Goal: Transaction & Acquisition: Purchase product/service

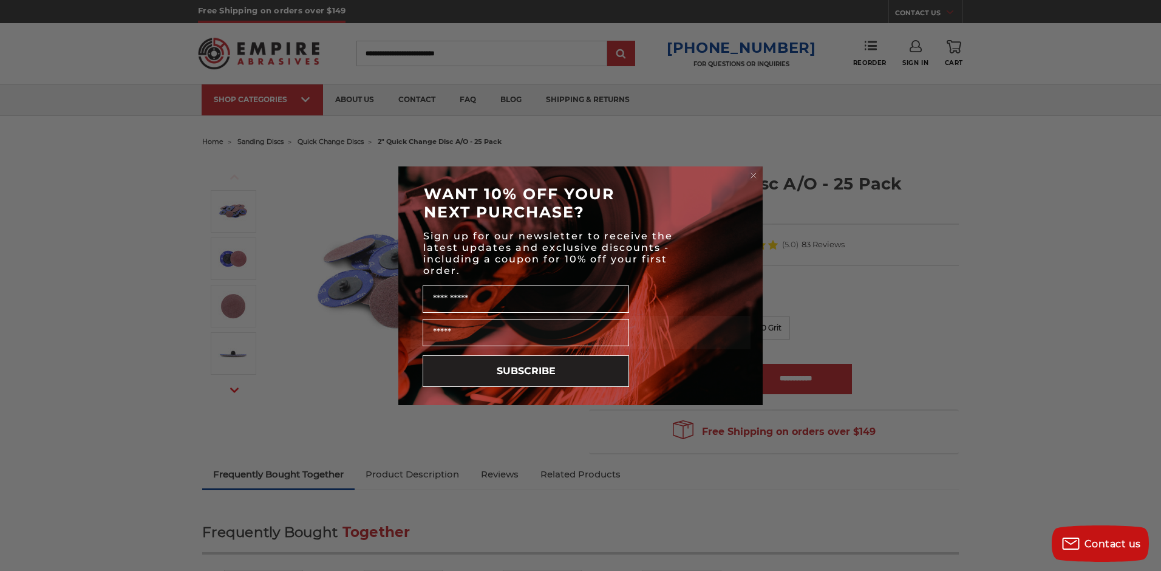
click at [755, 174] on icon "Close dialog" at bounding box center [753, 175] width 5 height 5
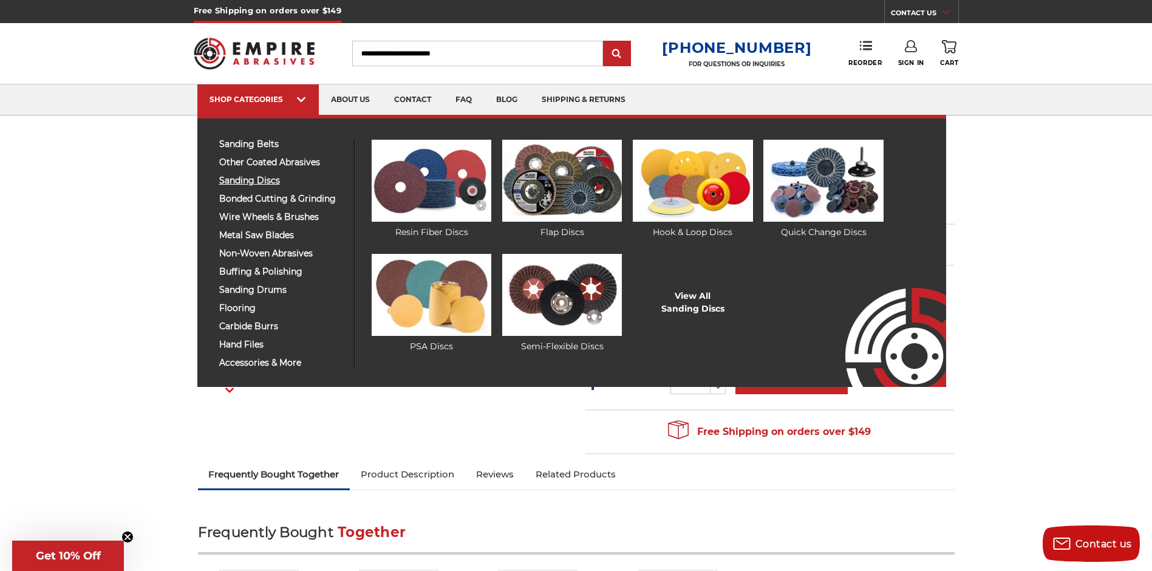
click at [263, 180] on span "sanding discs" at bounding box center [282, 180] width 126 height 9
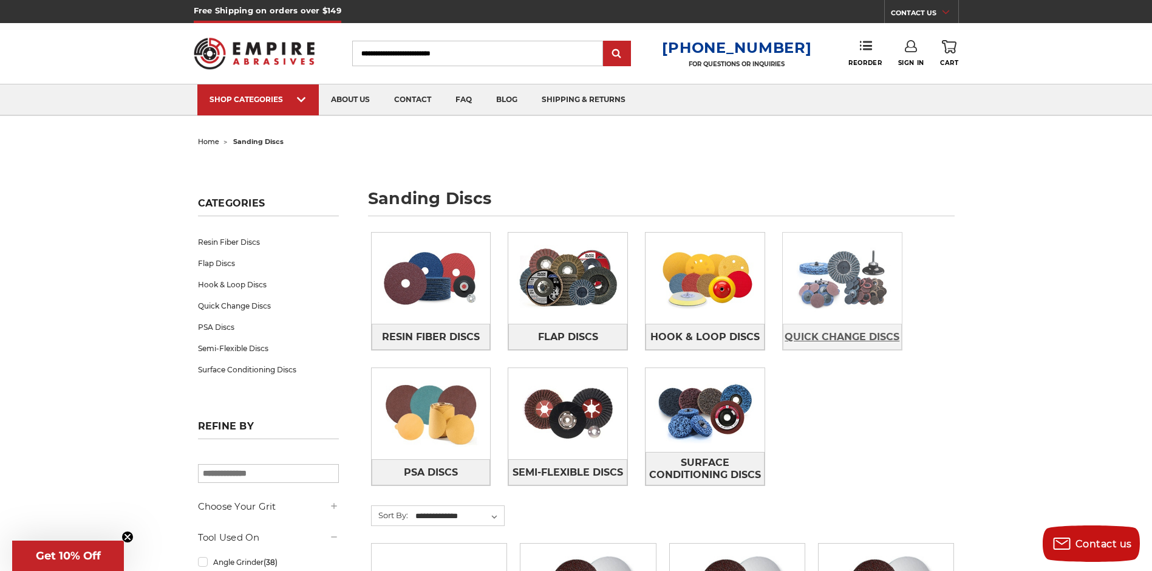
click at [840, 329] on span "Quick Change Discs" at bounding box center [841, 337] width 115 height 21
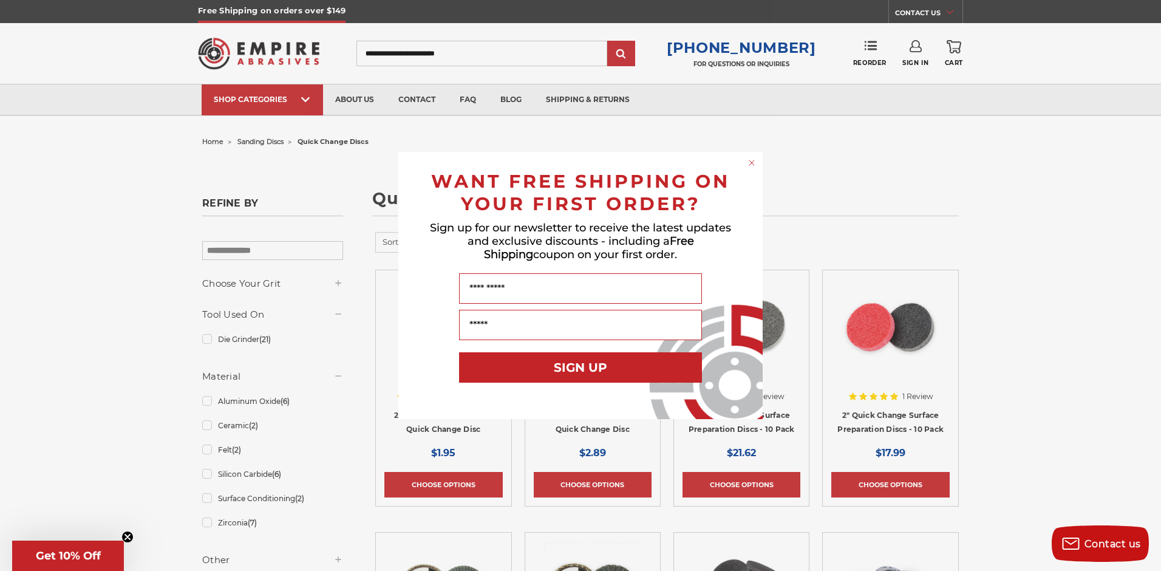
click at [758, 159] on div "Close dialog WANT FREE SHIPPING ON YOUR FIRST ORDER? Sign up for our newsletter…" at bounding box center [580, 285] width 364 height 267
click at [754, 160] on icon "Close dialog" at bounding box center [752, 163] width 12 height 12
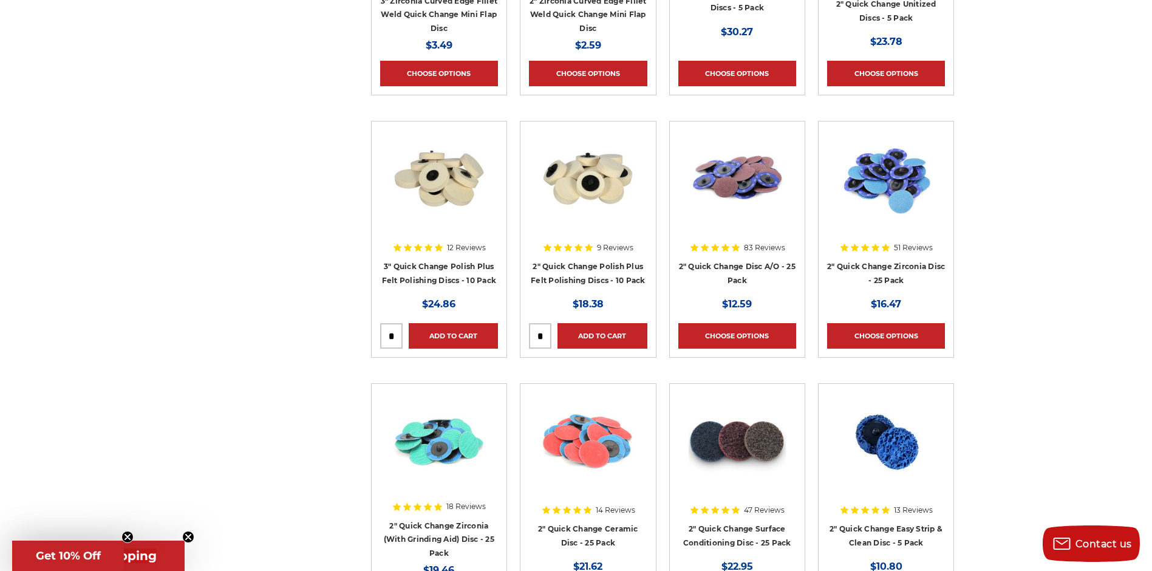
scroll to position [789, 0]
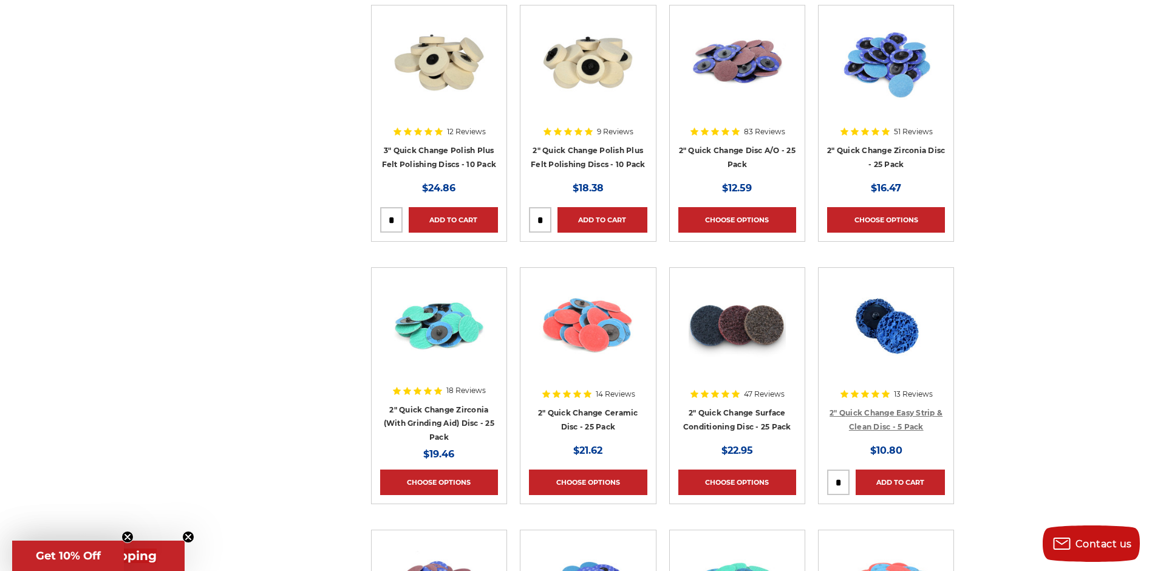
click at [887, 412] on link "2" Quick Change Easy Strip & Clean Disc - 5 Pack" at bounding box center [885, 419] width 113 height 23
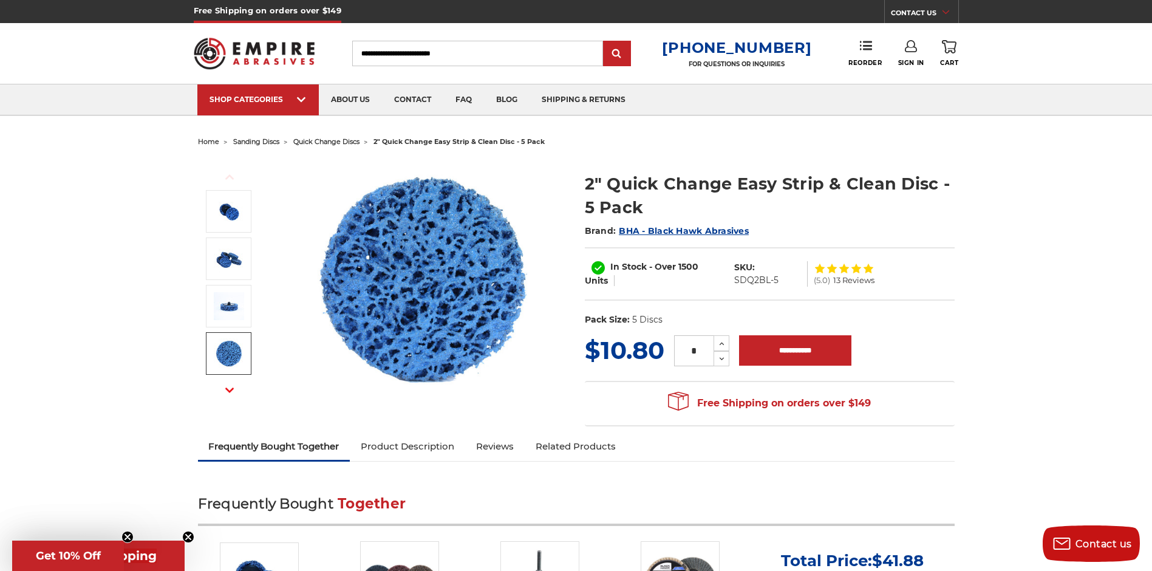
click at [233, 390] on icon "button" at bounding box center [229, 390] width 8 height 8
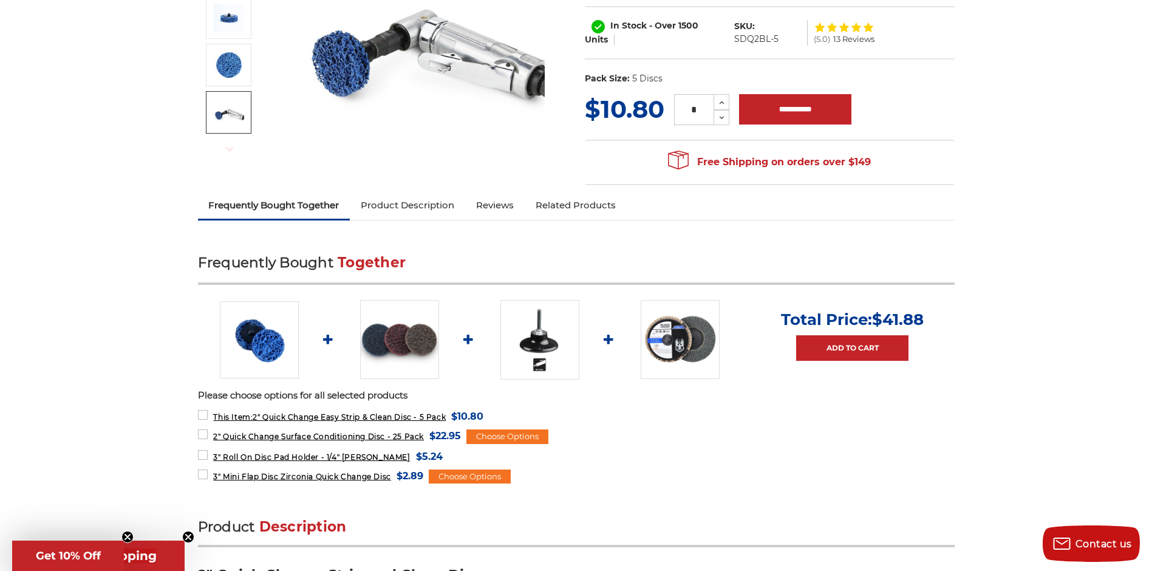
scroll to position [243, 0]
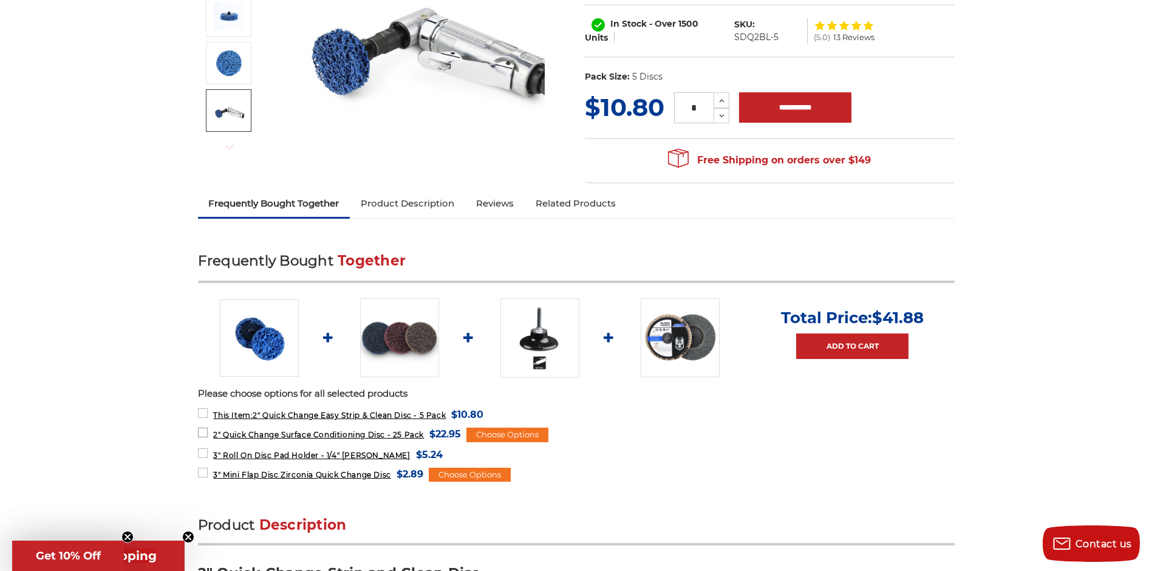
click at [386, 432] on span "2" Quick Change Surface Conditioning Disc - 25 Pack" at bounding box center [318, 434] width 211 height 9
click at [391, 340] on img at bounding box center [400, 337] width 79 height 79
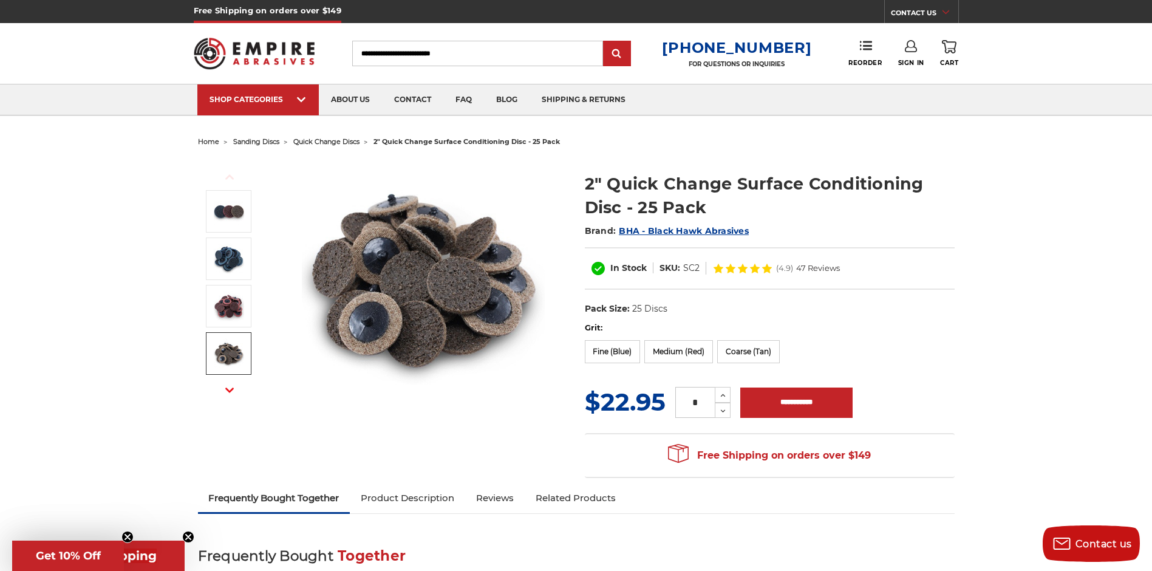
scroll to position [121, 0]
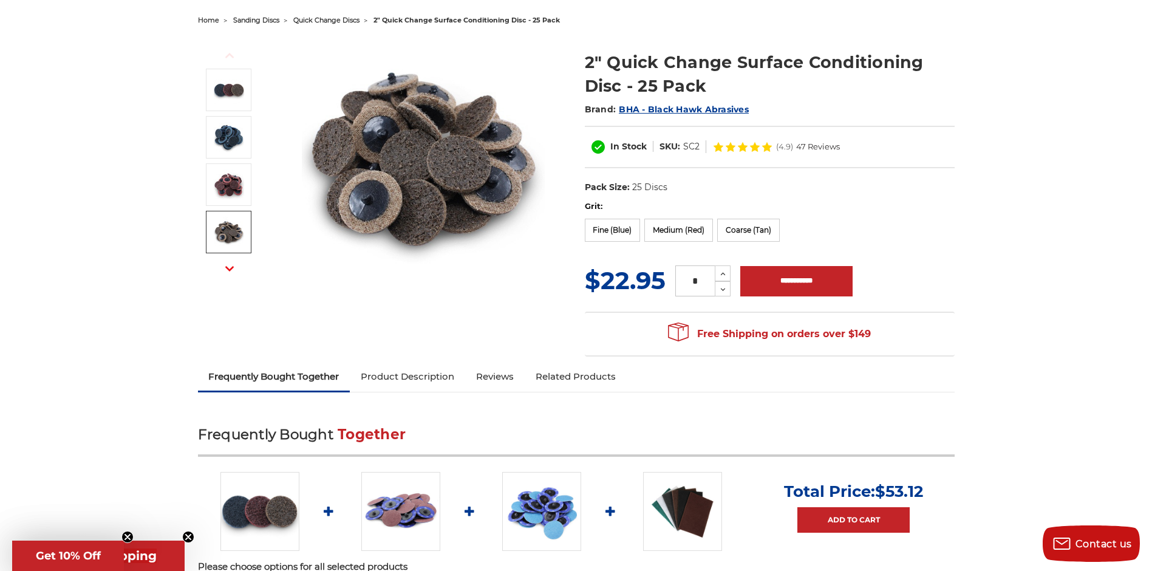
click at [398, 378] on link "Product Description" at bounding box center [407, 376] width 115 height 27
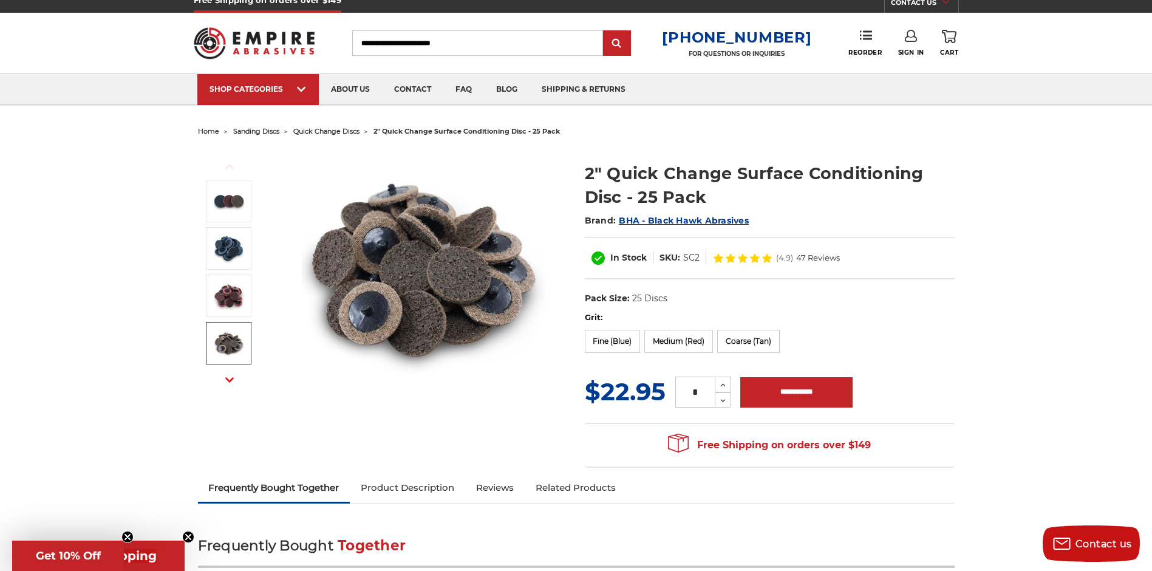
scroll to position [10, 0]
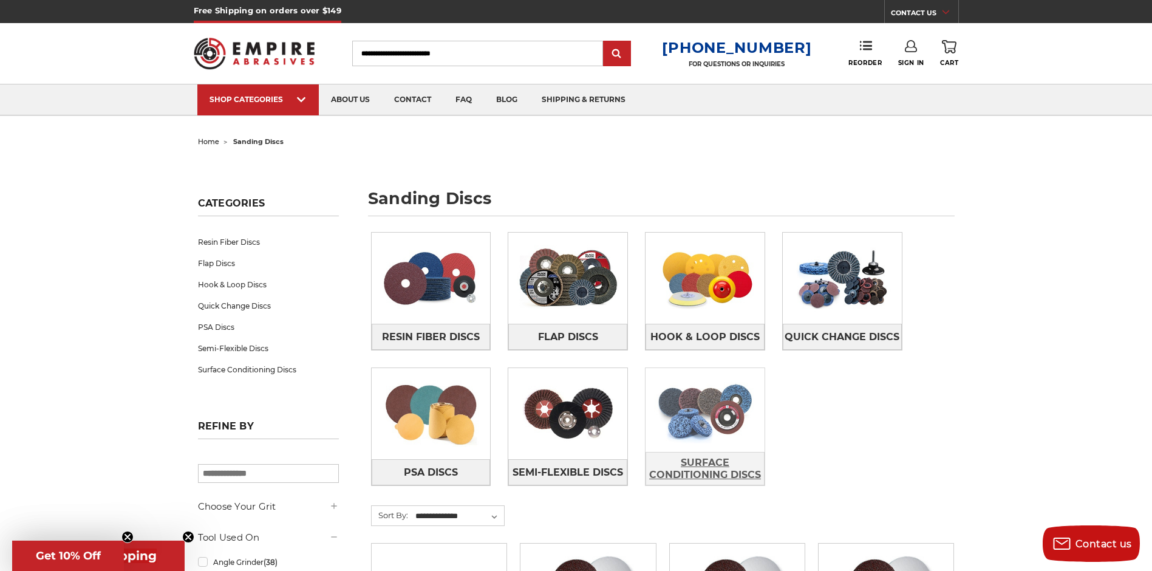
click at [705, 465] on span "Surface Conditioning Discs" at bounding box center [705, 468] width 118 height 33
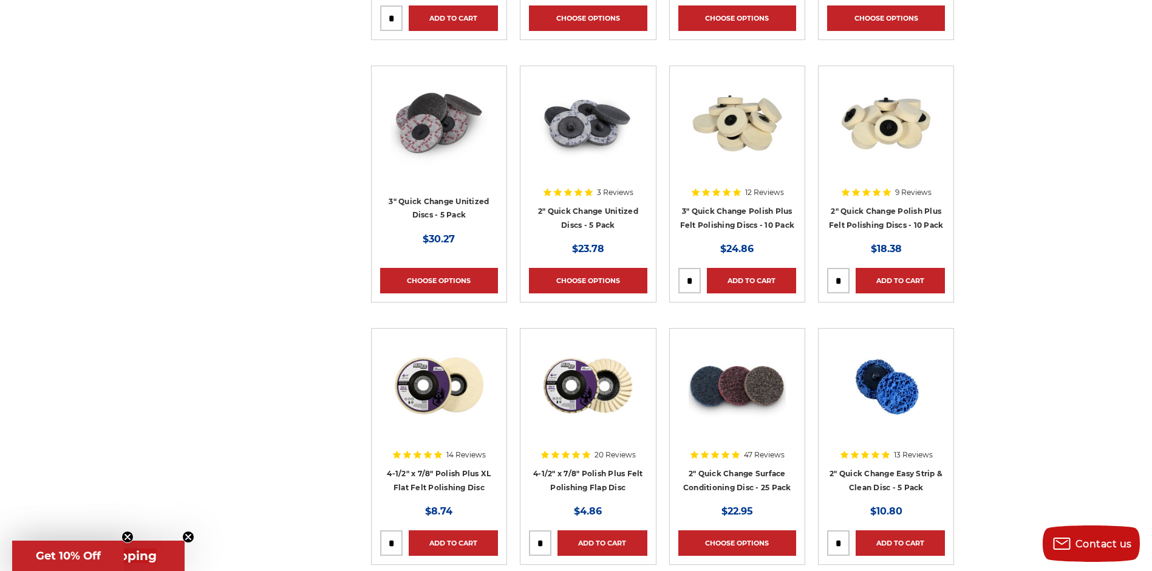
scroll to position [1032, 0]
